Goal: Information Seeking & Learning: Check status

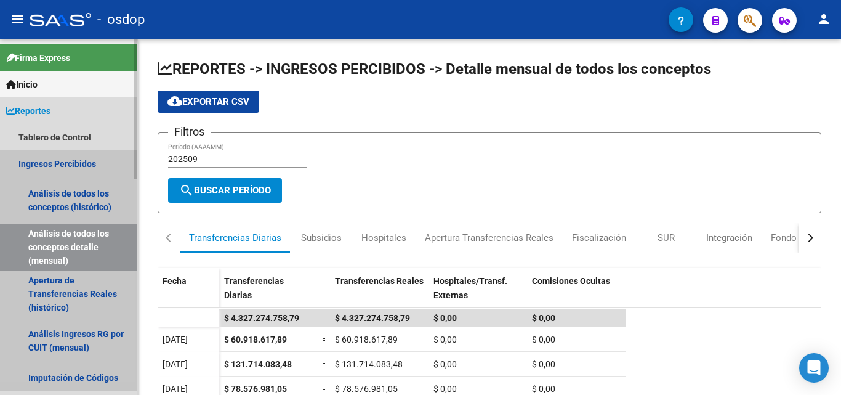
click at [66, 156] on link "Ingresos Percibidos" at bounding box center [68, 163] width 137 height 26
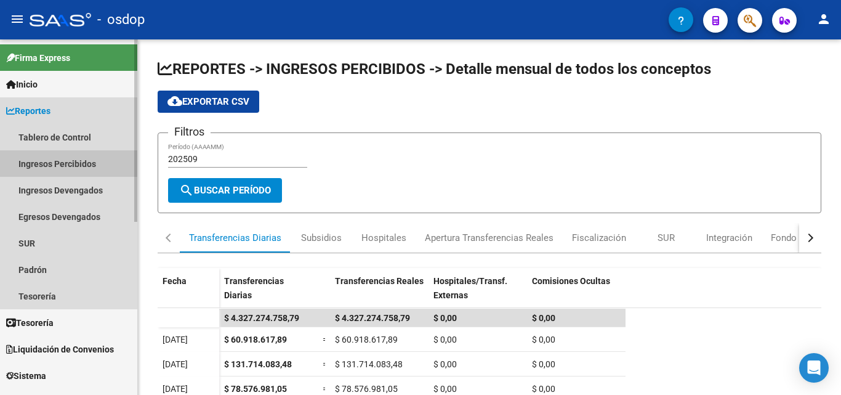
click at [66, 156] on link "Ingresos Percibidos" at bounding box center [68, 163] width 137 height 26
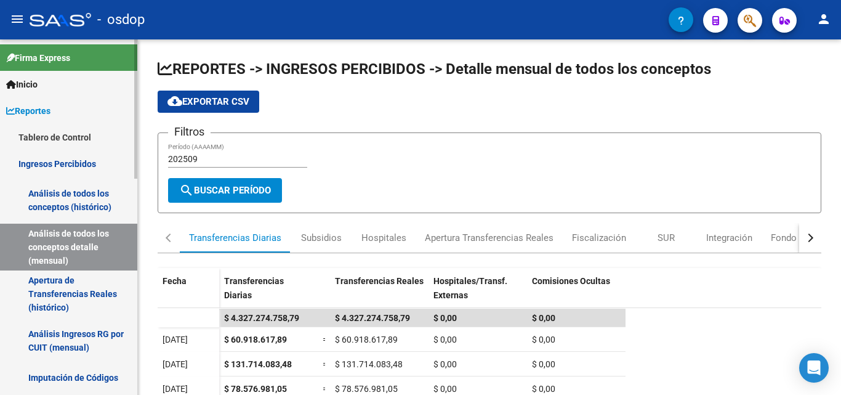
click at [75, 163] on link "Ingresos Percibidos" at bounding box center [68, 163] width 137 height 26
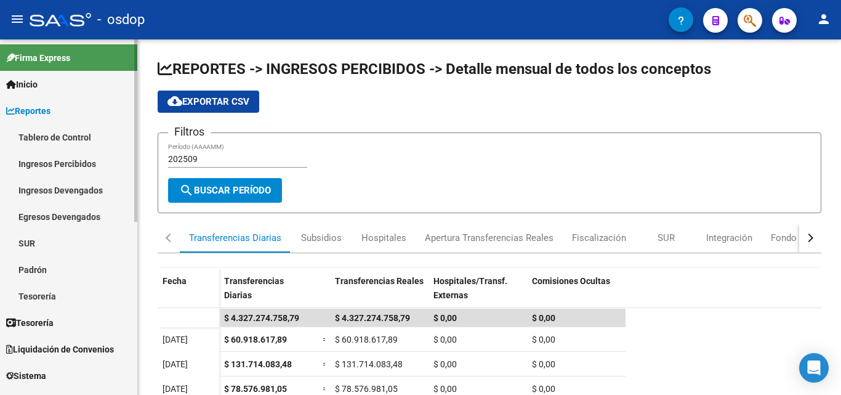
click at [75, 163] on link "Ingresos Percibidos" at bounding box center [68, 163] width 137 height 26
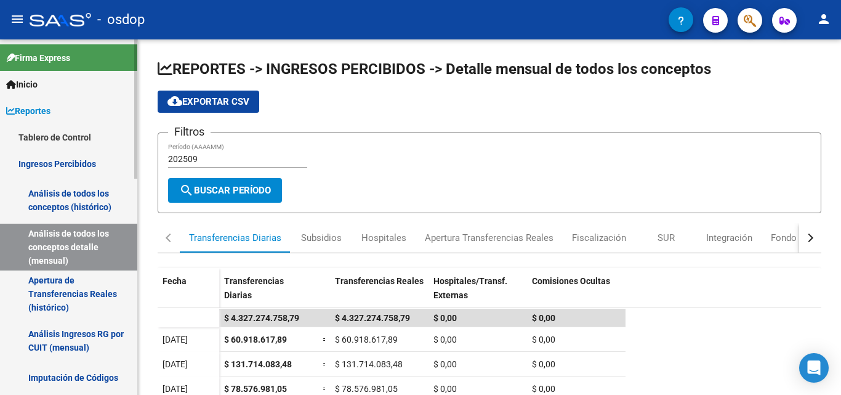
click at [73, 192] on link "Análisis de todos los conceptos (histórico)" at bounding box center [68, 200] width 137 height 47
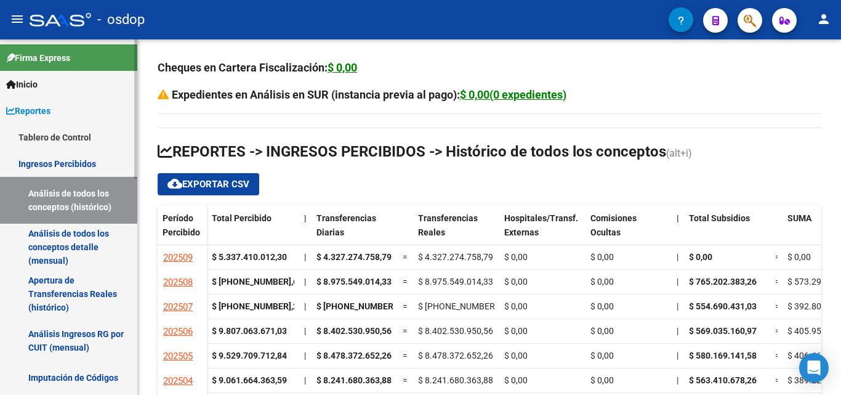
click at [73, 236] on link "Análisis de todos los conceptos detalle (mensual)" at bounding box center [68, 247] width 137 height 47
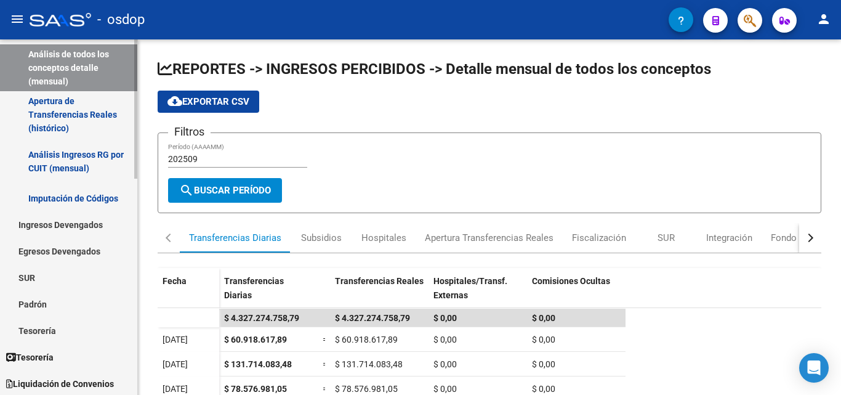
scroll to position [182, 0]
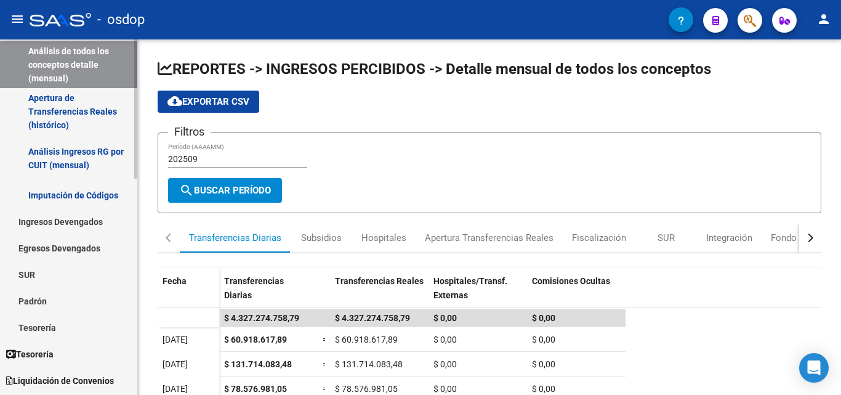
click at [139, 209] on mat-sidenav-container "Firma Express Inicio Calendario SSS Instructivos Contacto OS Reportes Tablero d…" at bounding box center [420, 216] width 841 height 355
click at [63, 221] on link "Ingresos Devengados" at bounding box center [68, 221] width 137 height 26
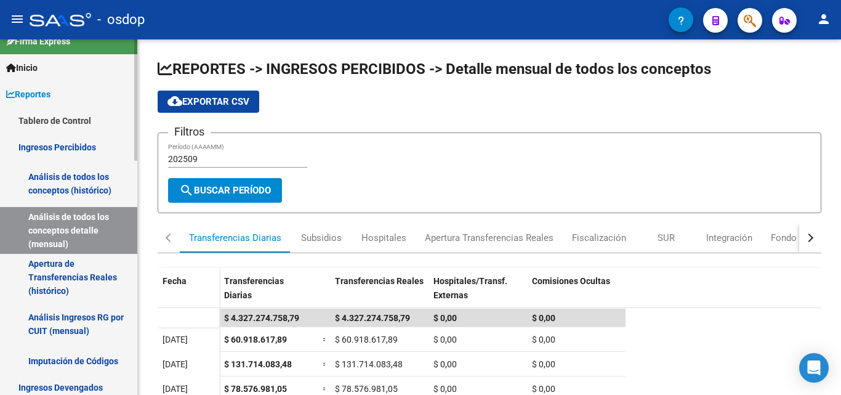
scroll to position [0, 0]
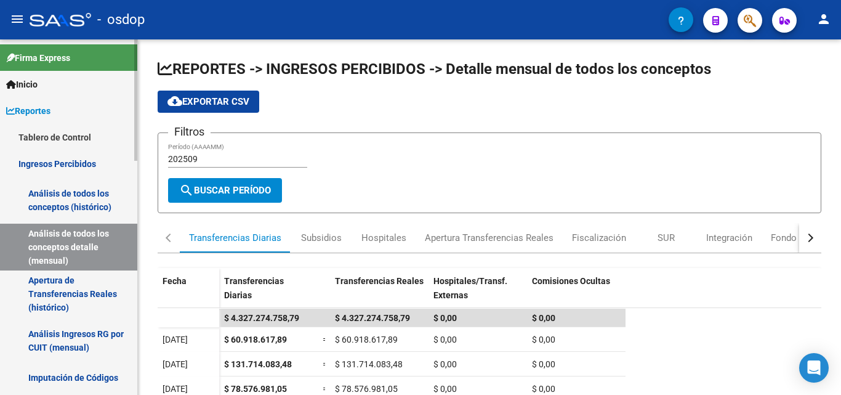
click at [134, 111] on div at bounding box center [135, 99] width 3 height 121
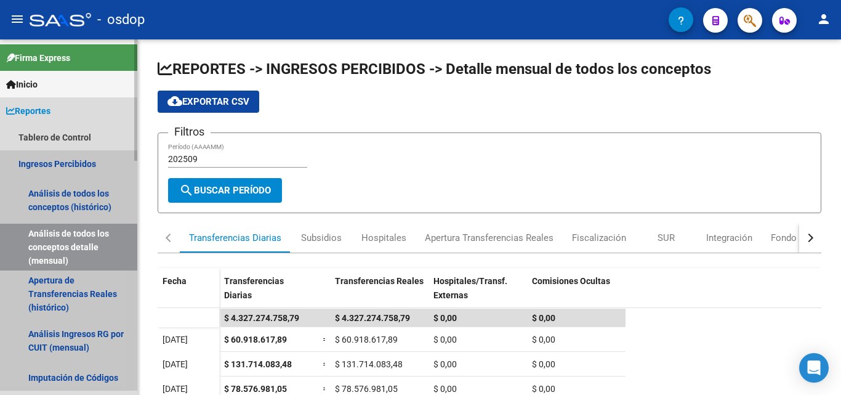
click at [56, 161] on link "Ingresos Percibidos" at bounding box center [68, 163] width 137 height 26
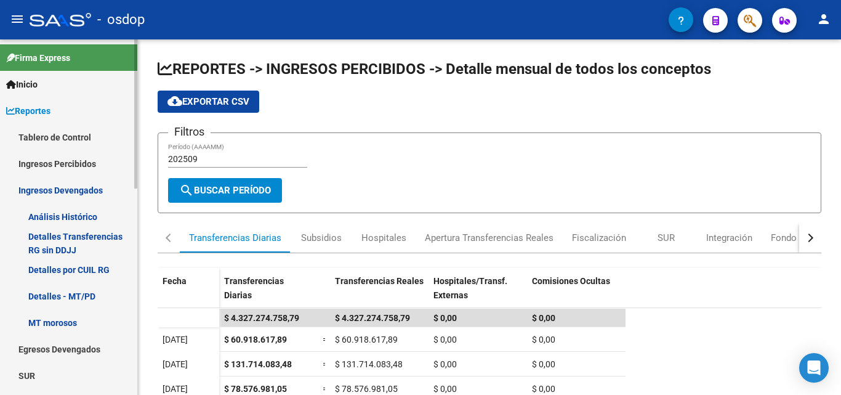
click at [57, 161] on link "Ingresos Percibidos" at bounding box center [68, 163] width 137 height 26
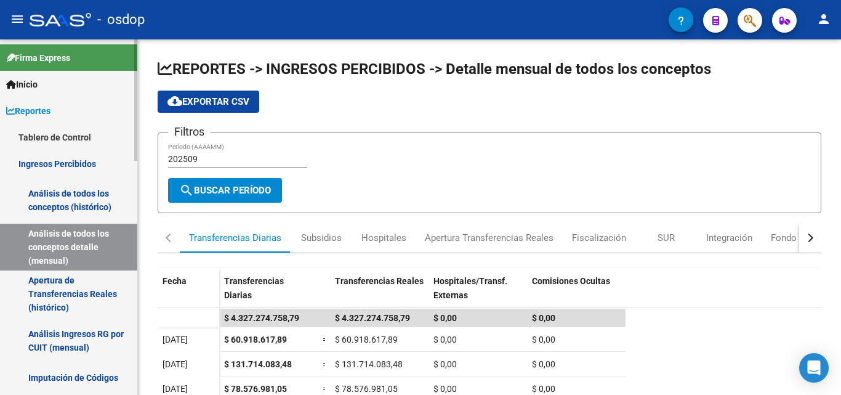
click at [60, 188] on link "Análisis de todos los conceptos (histórico)" at bounding box center [68, 200] width 137 height 47
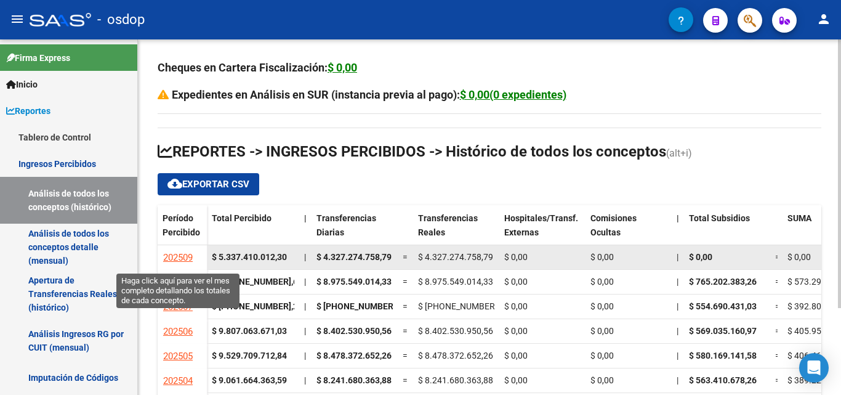
click at [183, 257] on span "202509" at bounding box center [178, 257] width 30 height 11
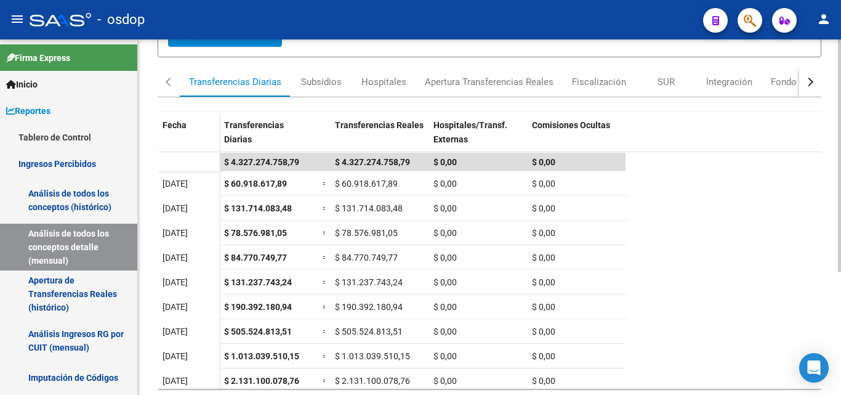
scroll to position [189, 0]
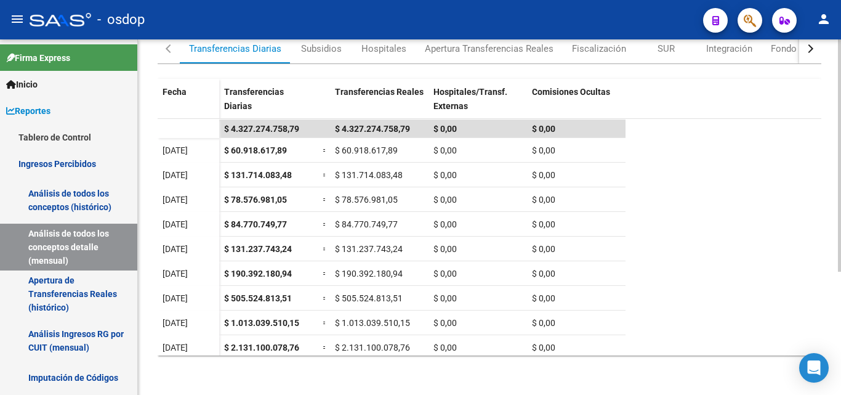
click at [834, 312] on div "REPORTES -> INGRESOS PERCIBIDOS -> Detalle mensual de todos los conceptos cloud…" at bounding box center [491, 122] width 706 height 545
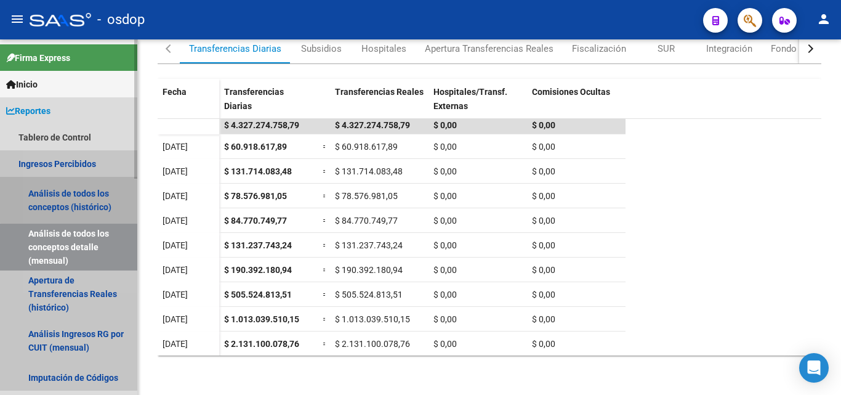
click at [79, 193] on link "Análisis de todos los conceptos (histórico)" at bounding box center [68, 200] width 137 height 47
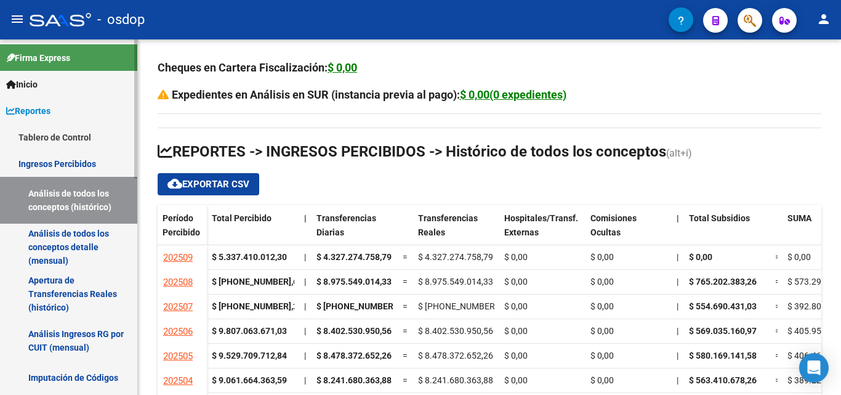
click at [91, 201] on link "Análisis de todos los conceptos (histórico)" at bounding box center [68, 200] width 137 height 47
